Goal: Book appointment/travel/reservation

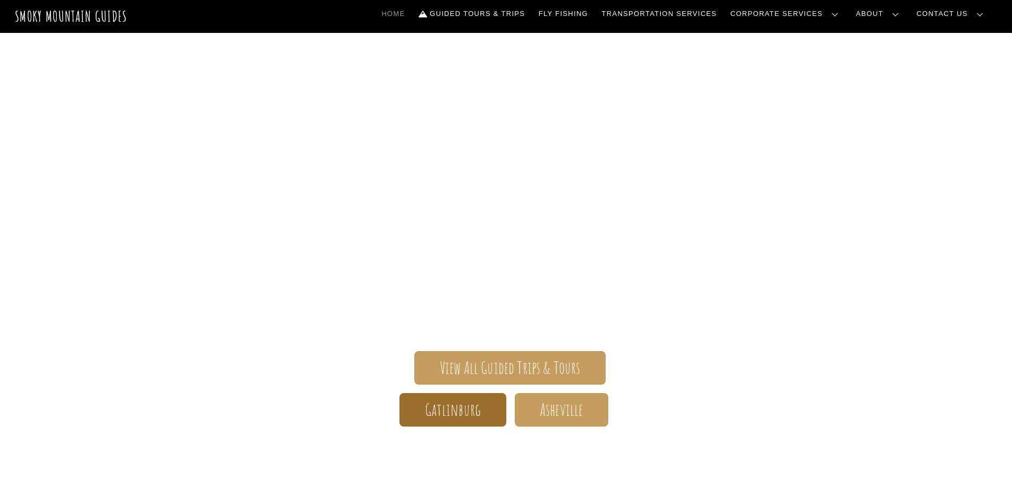
click at [455, 412] on span "Gatlinburg" at bounding box center [453, 409] width 56 height 11
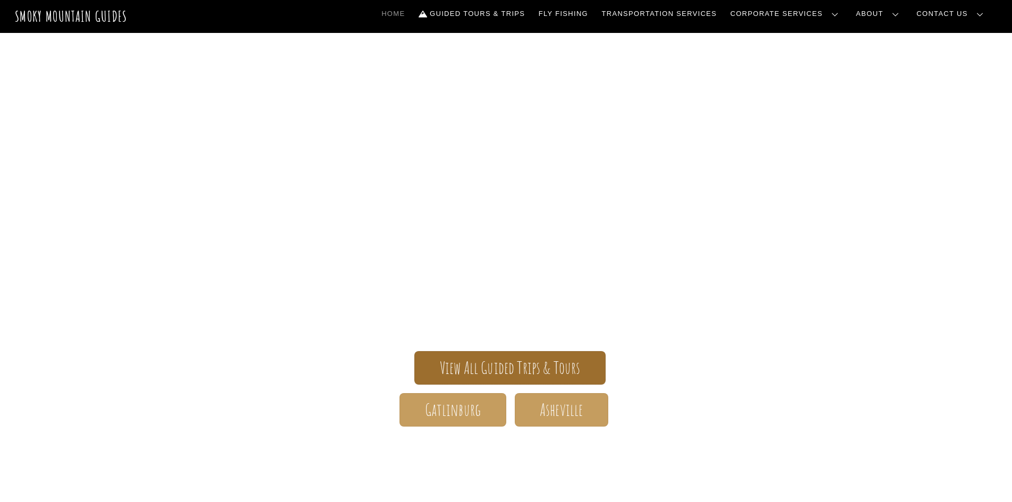
click at [506, 365] on span "View All Guided Trips & Tours" at bounding box center [510, 367] width 141 height 11
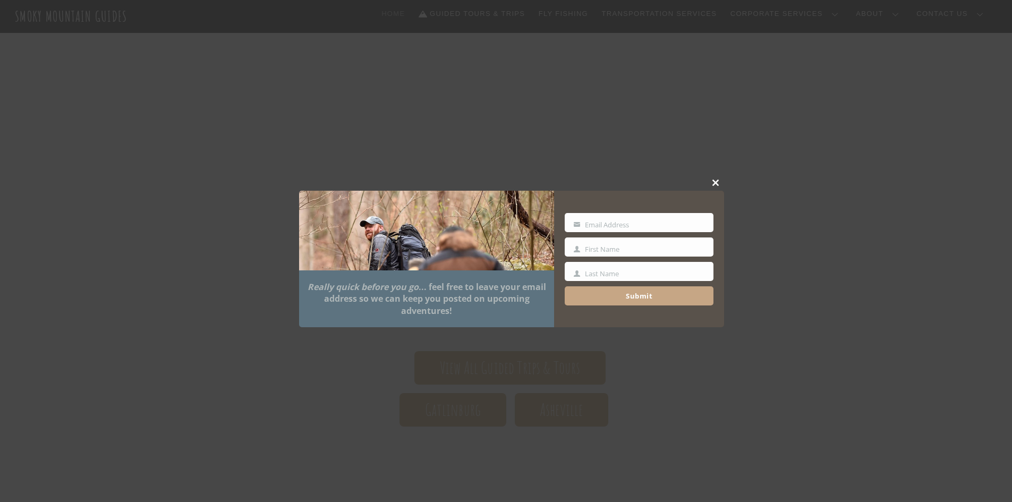
click at [713, 181] on span at bounding box center [716, 183] width 16 height 6
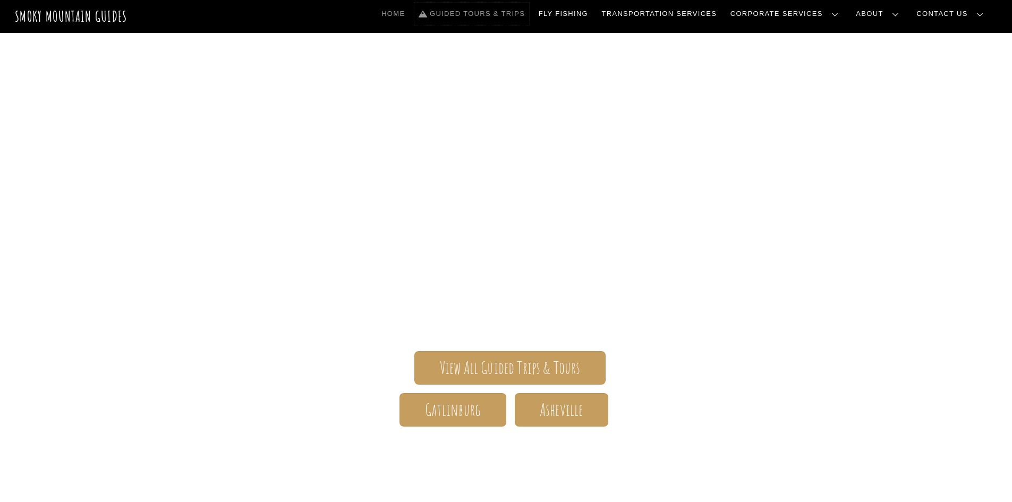
click at [529, 15] on link "Guided Tours & Trips" at bounding box center [471, 14] width 115 height 22
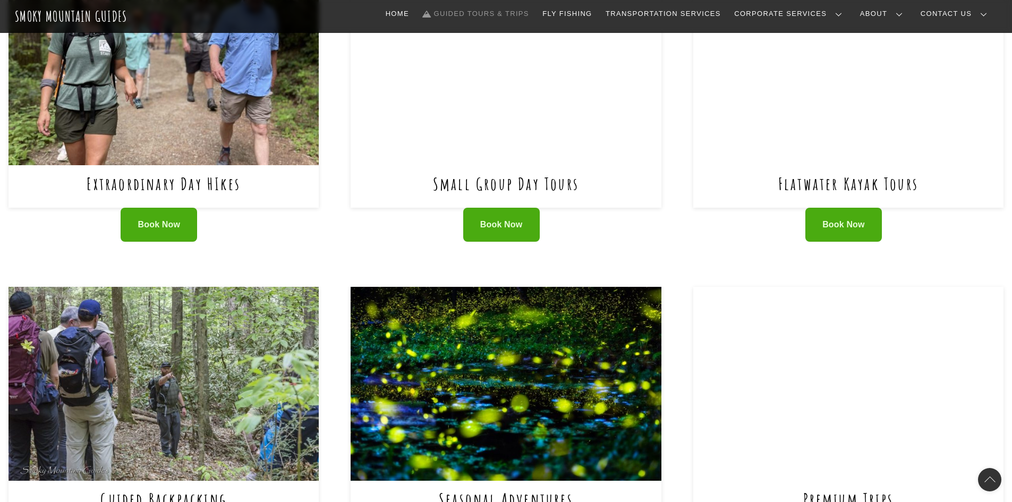
scroll to position [478, 0]
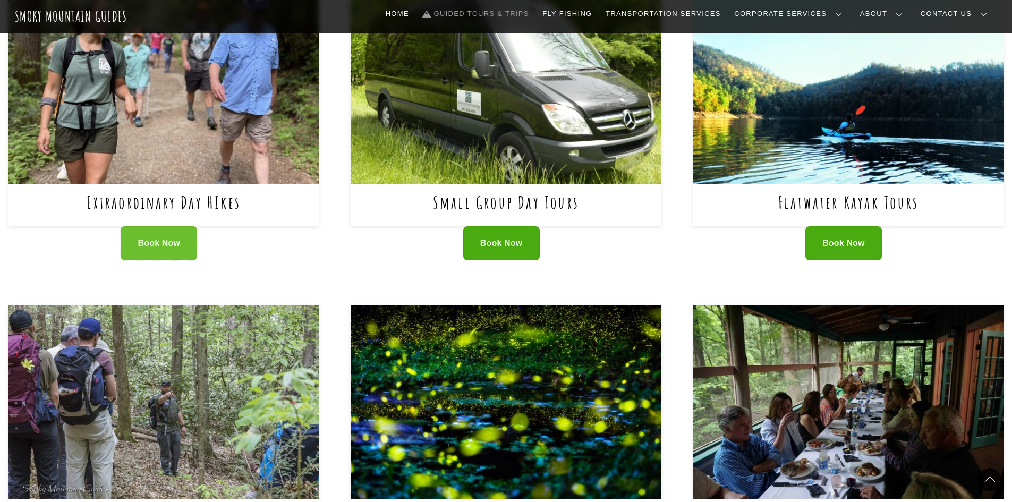
click at [163, 226] on link "Book Now" at bounding box center [159, 243] width 77 height 35
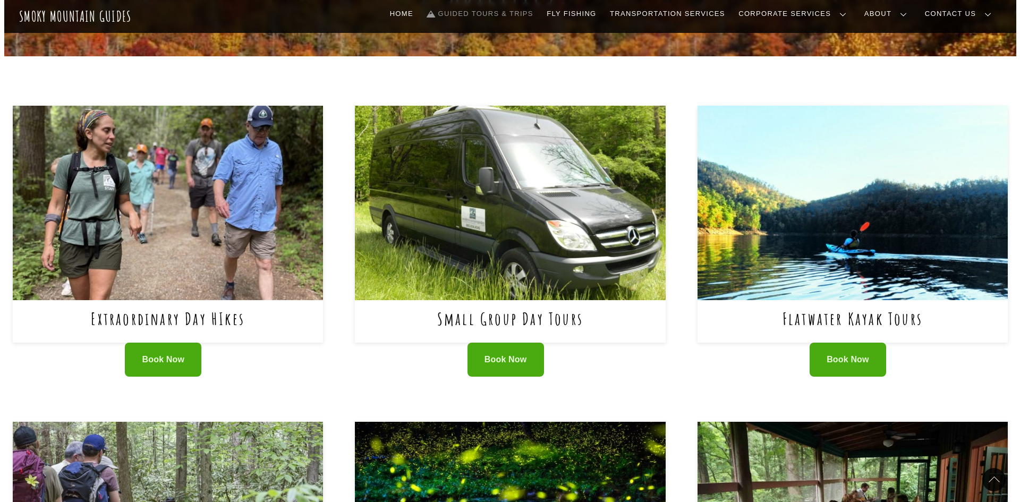
scroll to position [372, 0]
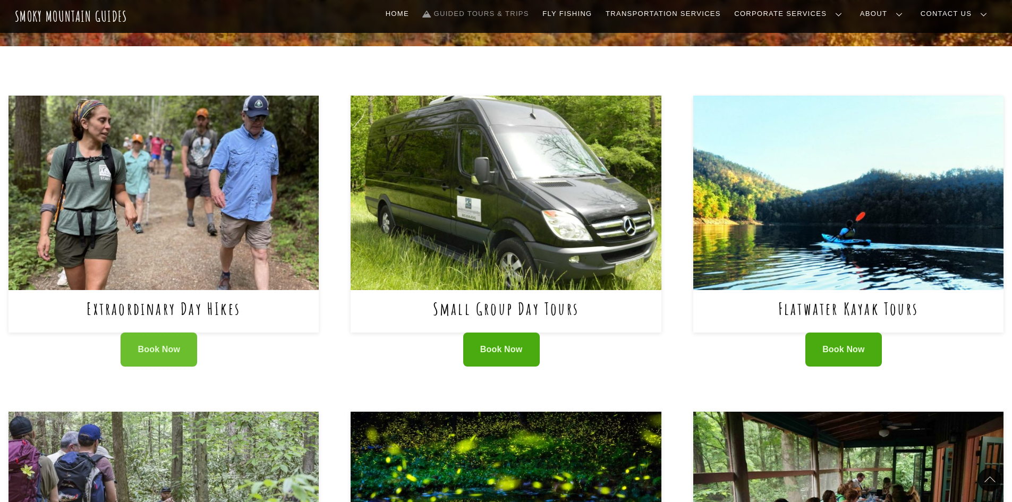
click at [158, 344] on span "Book Now" at bounding box center [159, 349] width 43 height 11
